Goal: Transaction & Acquisition: Obtain resource

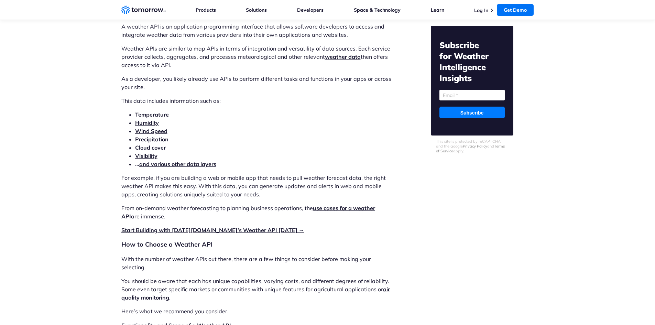
scroll to position [825, 0]
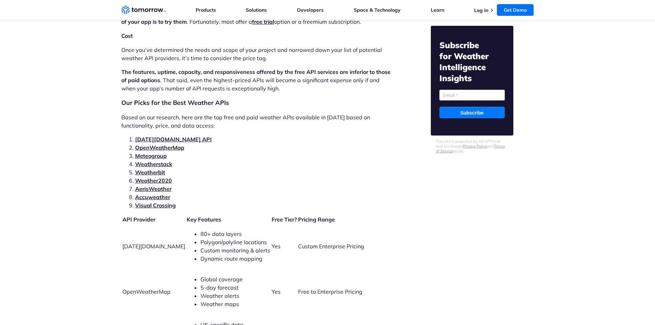
scroll to position [1443, 0]
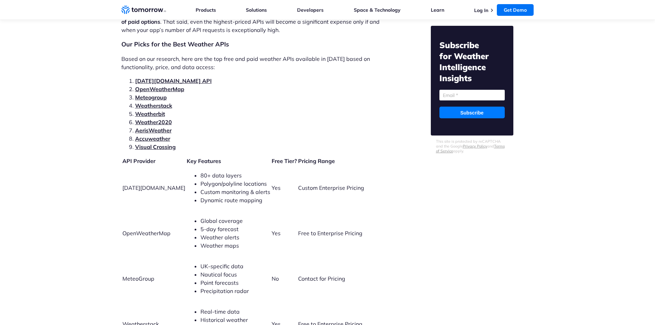
click at [168, 77] on link "Tomorrow.io API" at bounding box center [173, 80] width 77 height 7
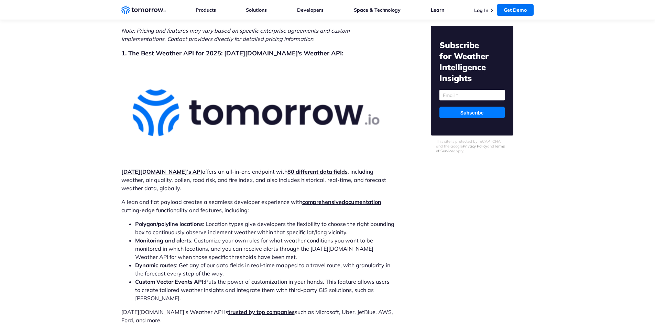
scroll to position [2002, 0]
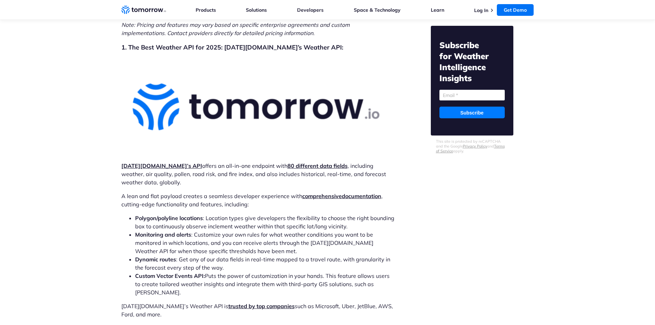
click at [161, 162] on strong "Tomorrow.io’s API" at bounding box center [161, 165] width 81 height 7
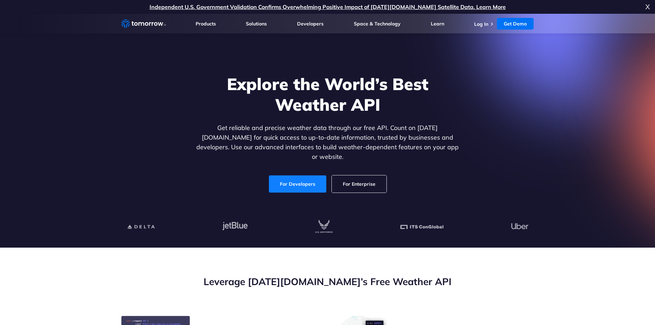
click at [302, 177] on link "For Developers" at bounding box center [297, 183] width 57 height 17
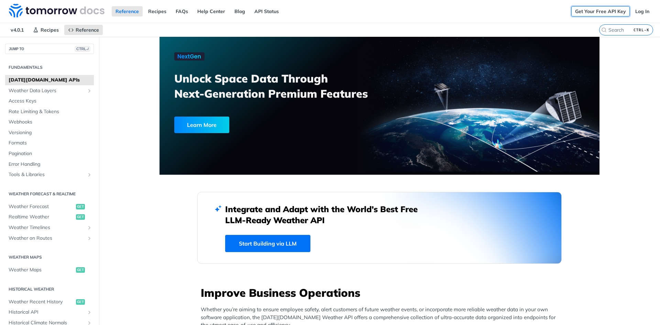
click at [610, 11] on link "Get Your Free API Key" at bounding box center [600, 11] width 58 height 10
click at [36, 10] on img at bounding box center [57, 11] width 96 height 14
click at [297, 237] on link "Start Building via LLM" at bounding box center [267, 243] width 85 height 17
click at [642, 10] on link "Log In" at bounding box center [642, 11] width 22 height 10
